Goal: Communication & Community: Ask a question

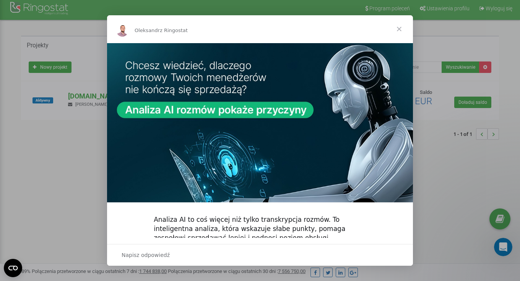
click at [402, 26] on span "Zamknij" at bounding box center [399, 29] width 28 height 28
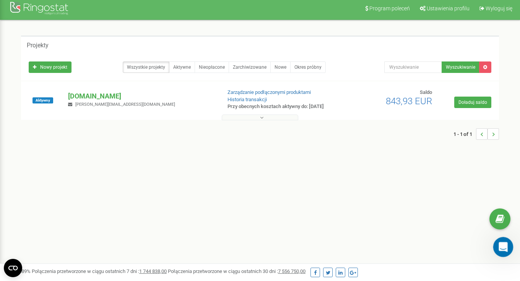
click at [506, 244] on icon "Otwórz komunikator Intercom" at bounding box center [502, 246] width 13 height 13
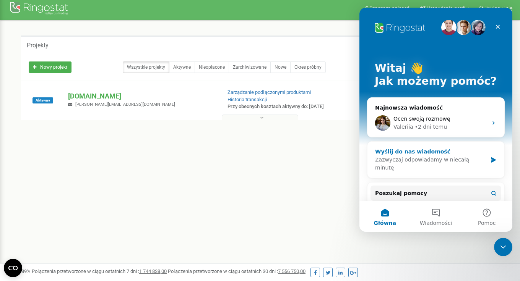
click at [427, 157] on div "Zazwyczaj odpowiadamy w niecałą minutę" at bounding box center [431, 164] width 112 height 16
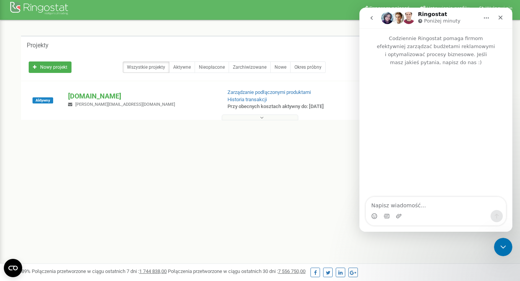
click at [413, 204] on textarea "Napisz wiadomość..." at bounding box center [436, 203] width 140 height 13
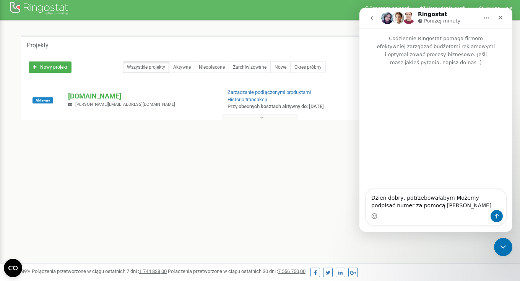
drag, startPoint x: 470, startPoint y: 197, endPoint x: 451, endPoint y: 198, distance: 19.1
click at [451, 198] on textarea "Dzień dobry, potrzebowałabym Możemy podpisać numer za pomocą Hiya" at bounding box center [436, 200] width 140 height 21
click at [487, 198] on textarea "Dzień dobry, potrzebowałabym podpisać numer za pomocą Hiya" at bounding box center [436, 200] width 140 height 21
type textarea "Dzień dobry, potrzebowałabym podpisać numery za pomocą Hiya"
click at [451, 212] on div "Komunikator Intercom" at bounding box center [436, 216] width 140 height 12
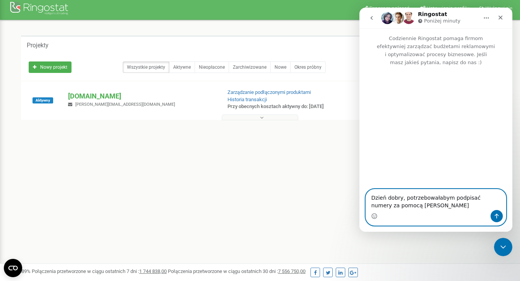
click at [434, 209] on textarea "Dzień dobry, potrzebowałabym podpisać numery za pomocą Hiya" at bounding box center [436, 200] width 140 height 21
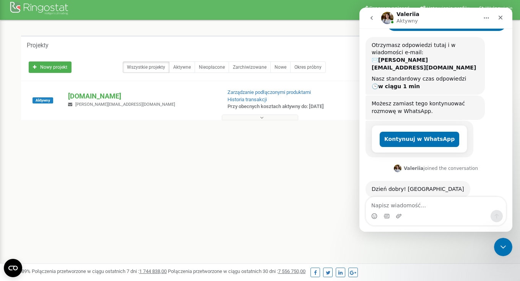
scroll to position [78, 0]
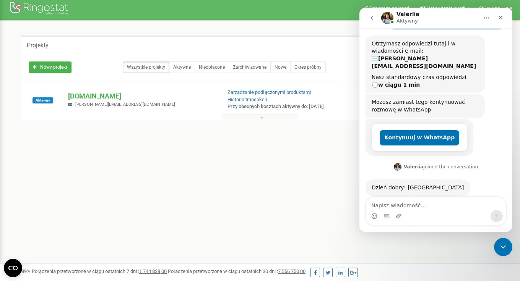
click at [423, 210] on textarea "Napisz wiadomość..." at bounding box center [436, 203] width 140 height 13
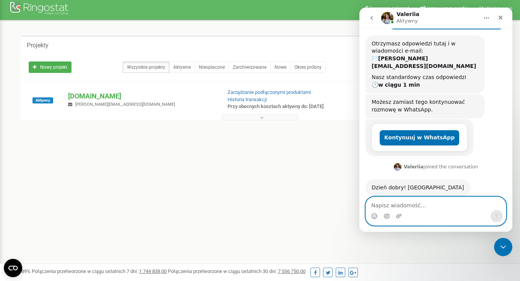
click at [435, 205] on textarea "Napisz wiadomość..." at bounding box center [436, 203] width 140 height 13
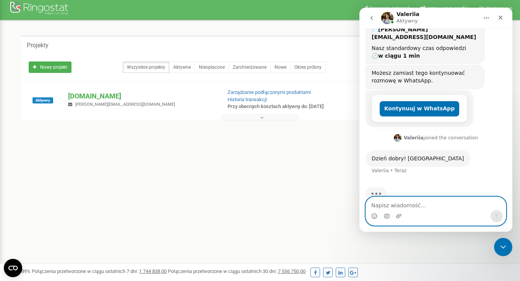
scroll to position [107, 0]
click at [423, 210] on textarea "Napisz wiadomość..." at bounding box center [436, 203] width 140 height 13
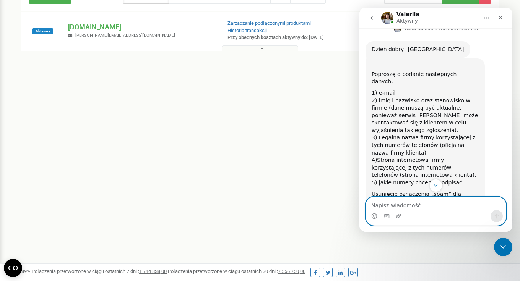
scroll to position [223, 0]
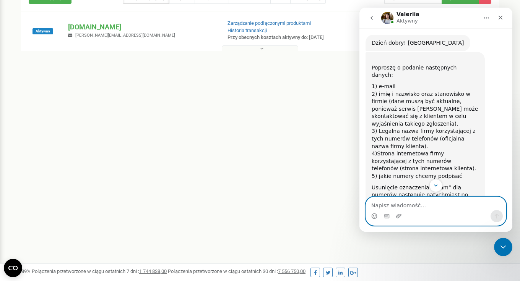
click at [418, 208] on textarea "Napisz wiadomość..." at bounding box center [436, 203] width 140 height 13
type textarea "d"
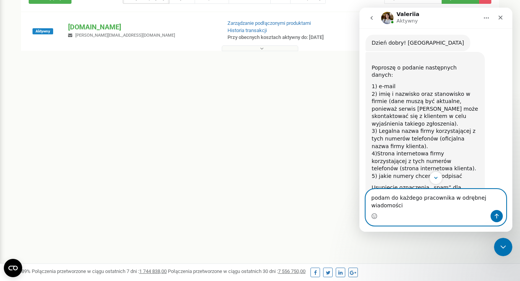
type textarea "podam do każdego pracownika w odrębnej wiadomości"
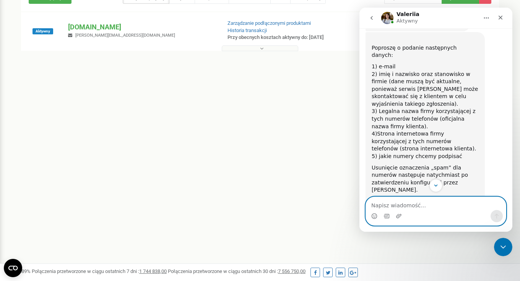
scroll to position [245, 0]
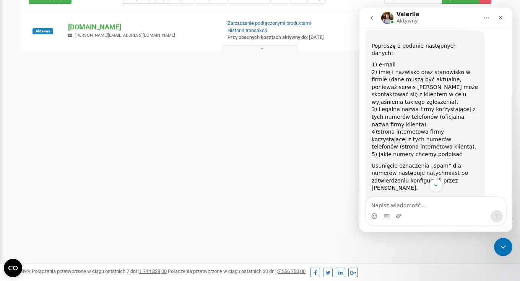
click at [422, 214] on div "Komunikator Intercom" at bounding box center [436, 216] width 140 height 12
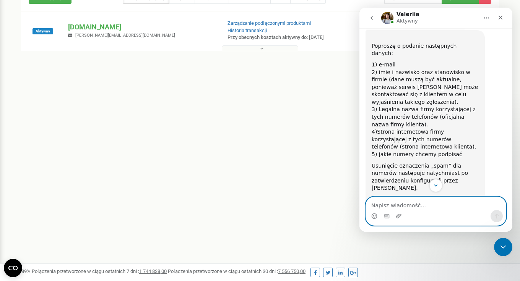
click at [425, 206] on textarea "Napisz wiadomość..." at bounding box center [436, 203] width 140 height 13
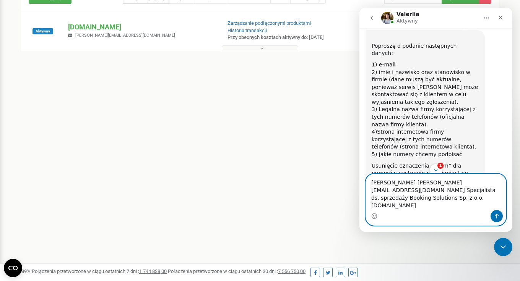
scroll to position [72, 0]
paste textarea "48579891593"
click at [446, 207] on textarea "Iga Kaźmierczak i.kazmierczak@bookingsolutions.pl Specjalista ds. sprzedaży Boo…" at bounding box center [436, 192] width 140 height 36
type textarea "Iga Kaźmierczak i.kazmierczak@bookingsolutions.pl Specjalista ds. sprzedaży Boo…"
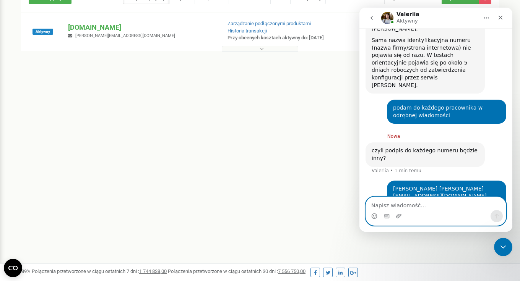
scroll to position [412, 0]
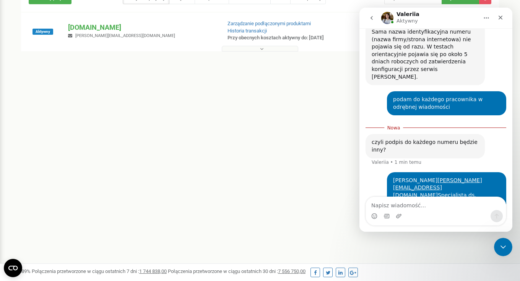
click at [427, 211] on div "Komunikator Intercom" at bounding box center [436, 216] width 140 height 12
click at [431, 209] on textarea "Napisz wiadomość..." at bounding box center [436, 203] width 140 height 13
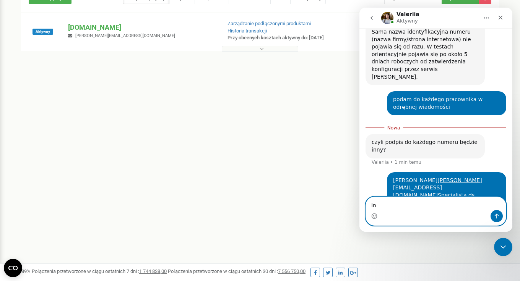
type textarea "i"
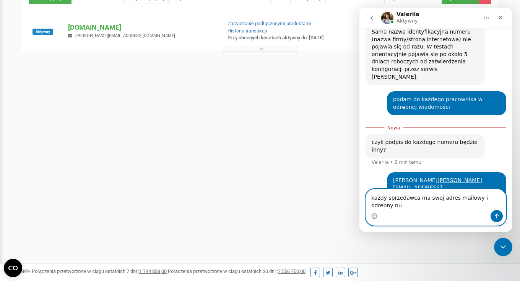
scroll to position [420, 0]
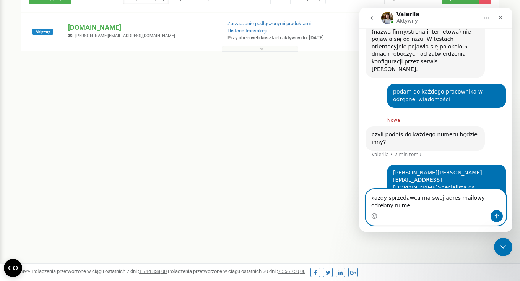
type textarea "kazdy sprzedawca ma swoj adres mailowy i odrebny numer"
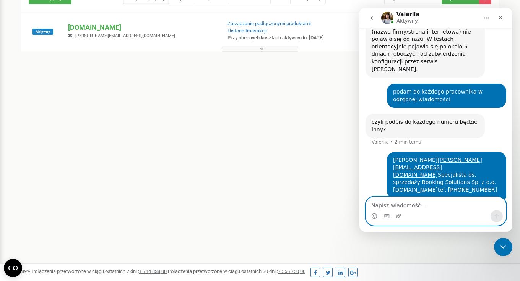
scroll to position [425, 0]
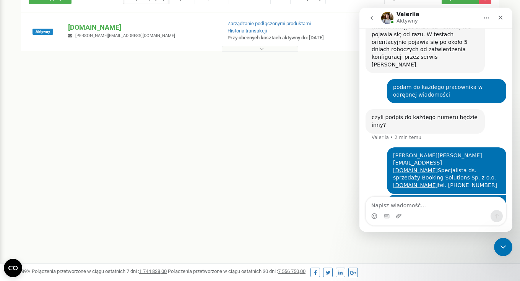
click at [424, 210] on div "Komunikator Intercom" at bounding box center [436, 216] width 140 height 12
click at [423, 207] on textarea "Napisz wiadomość..." at bounding box center [436, 203] width 140 height 13
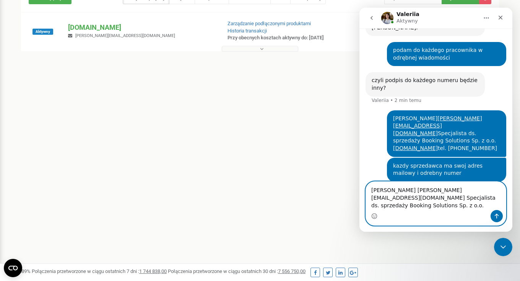
scroll to position [469, 0]
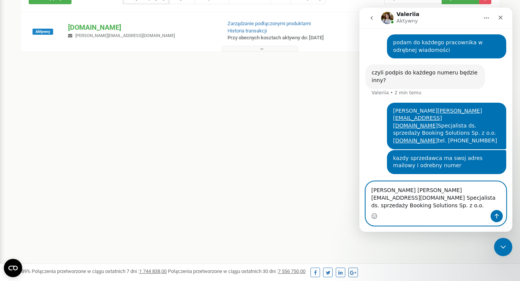
paste textarea "48579775109"
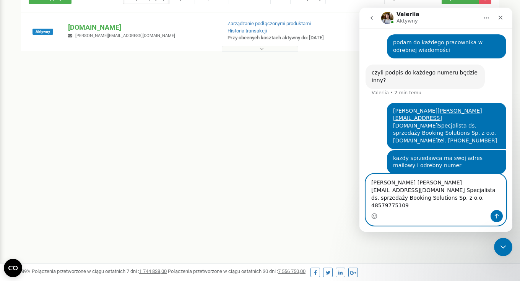
drag, startPoint x: 382, startPoint y: 206, endPoint x: 386, endPoint y: 209, distance: 4.9
click at [382, 206] on textarea "Mateusz Petzold m.petzold@bookingsolutions.pl Specjalista ds. sprzedaży Booking…" at bounding box center [436, 192] width 140 height 36
type textarea "Mateusz Petzold m.petzold@bookingsolutions.pl Specjalista ds. sprzedaży Booking…"
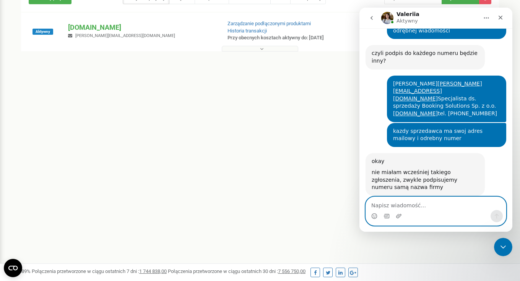
scroll to position [474, 0]
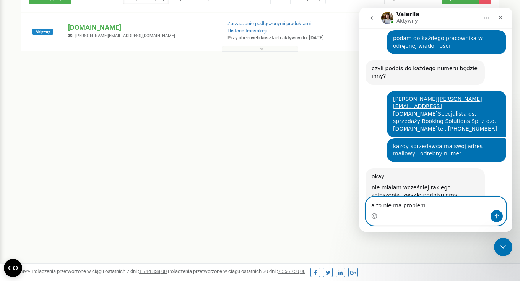
type textarea "a to nie ma problemu"
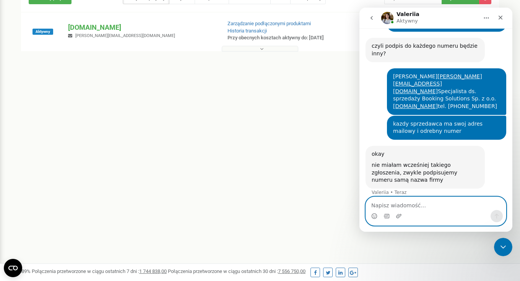
scroll to position [496, 0]
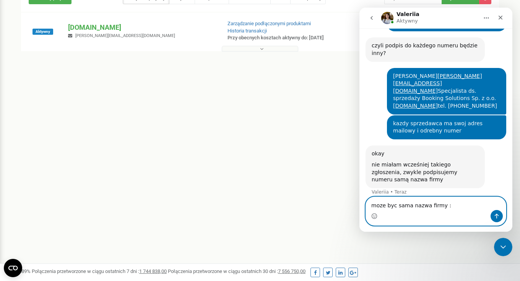
type textarea "moze byc sama nazwa firmy :)"
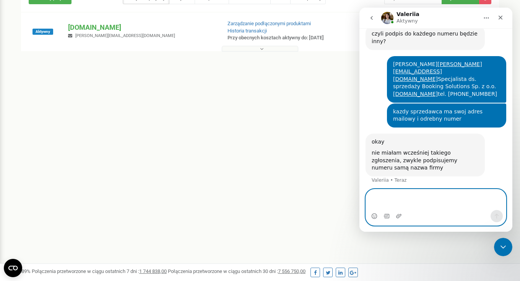
scroll to position [522, 0]
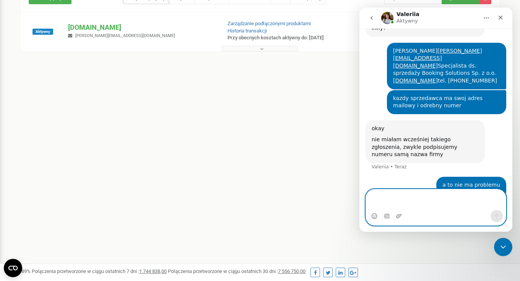
click at [417, 200] on textarea "Napisz wiadomość..." at bounding box center [436, 200] width 140 height 21
click at [444, 209] on textarea "Napisz wiadomość..." at bounding box center [436, 200] width 140 height 21
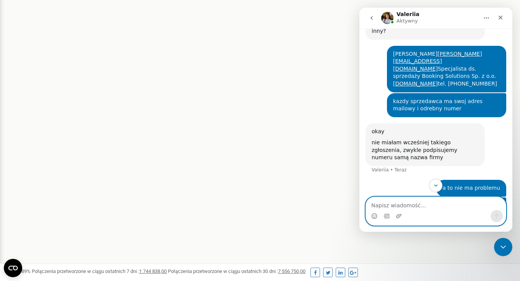
scroll to position [543, 0]
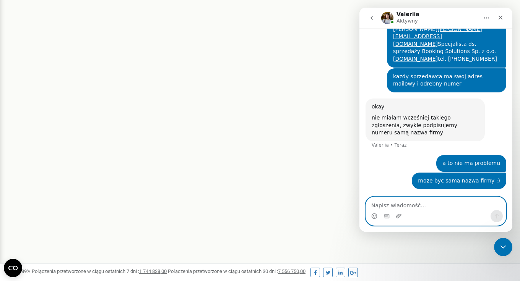
click at [411, 206] on textarea "Napisz wiadomość..." at bounding box center [436, 203] width 140 height 13
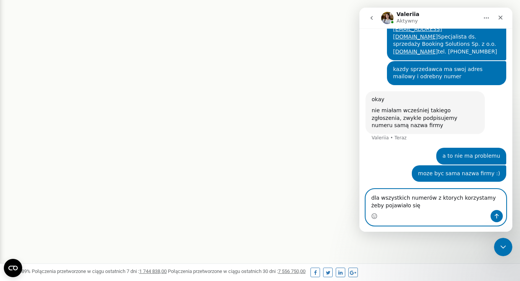
scroll to position [551, 0]
type textarea "dla wszystkich numerów z ktorych korzystamy żeby pojawiało się Booking Solutions"
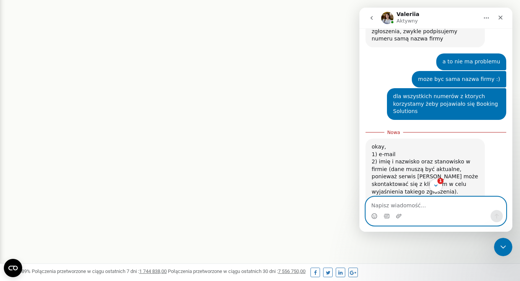
scroll to position [683, 0]
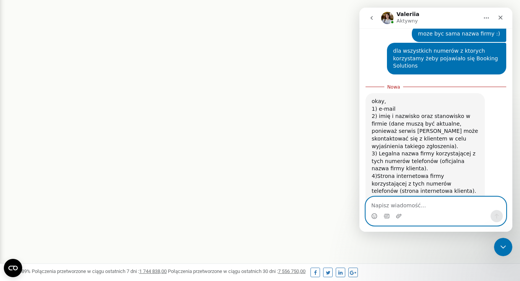
click at [429, 209] on textarea "Napisz wiadomość..." at bounding box center [436, 203] width 140 height 13
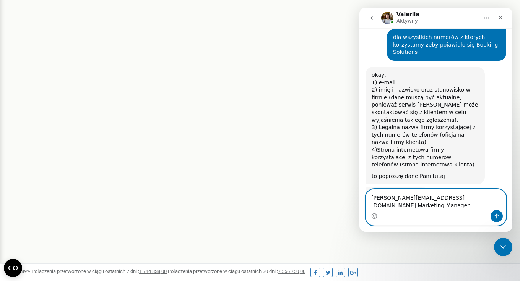
scroll to position [695, 0]
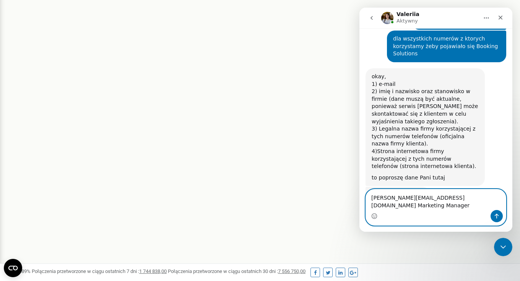
click at [463, 198] on textarea "d.wasielewska@bookingsolutions.pl Marketing Manager" at bounding box center [436, 200] width 140 height 21
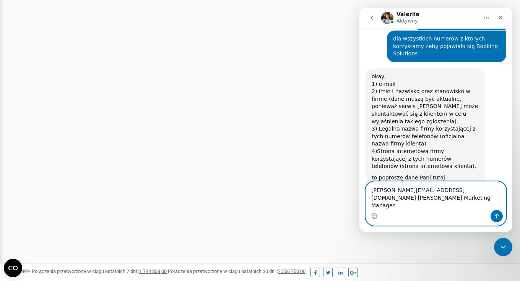
click at [460, 206] on textarea "d.wasielewska@bookingsolutions.pl Daria Wasielewska Marketing Manager" at bounding box center [436, 196] width 140 height 28
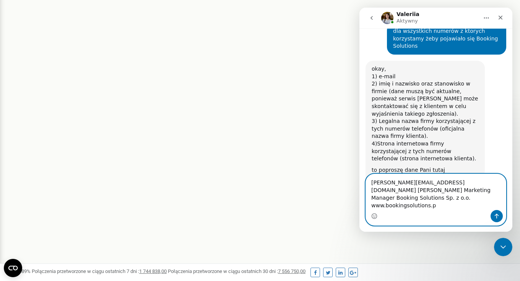
type textarea "d.wasielewska@bookingsolutions.pl Daria Wasielewska Marketing Manager Booking S…"
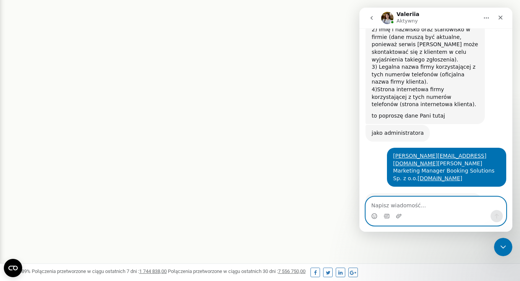
scroll to position [756, 0]
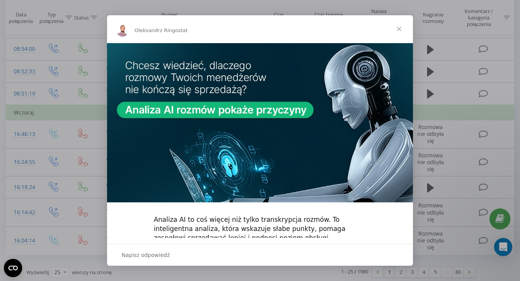
click at [401, 25] on span "Zamknij" at bounding box center [399, 29] width 28 height 28
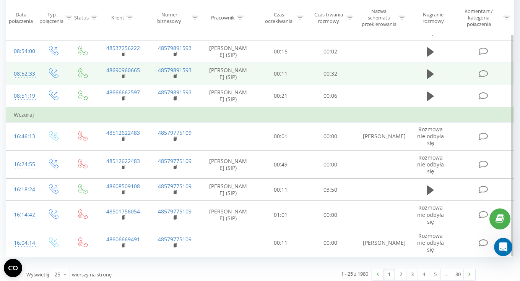
scroll to position [488, 0]
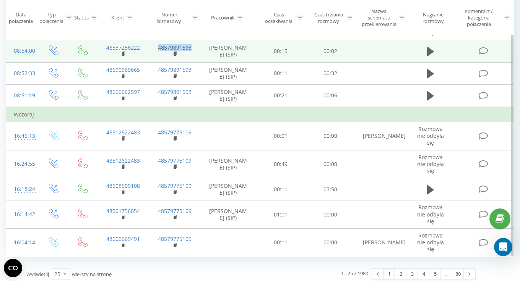
copy link "48579891593"
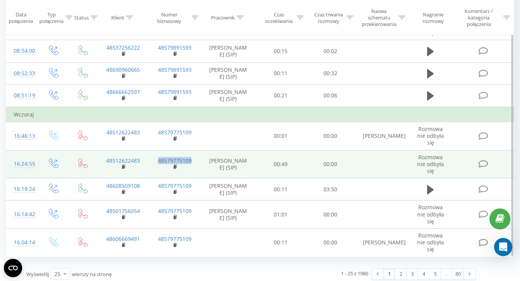
copy link "48579775109"
